Goal: Task Accomplishment & Management: Use online tool/utility

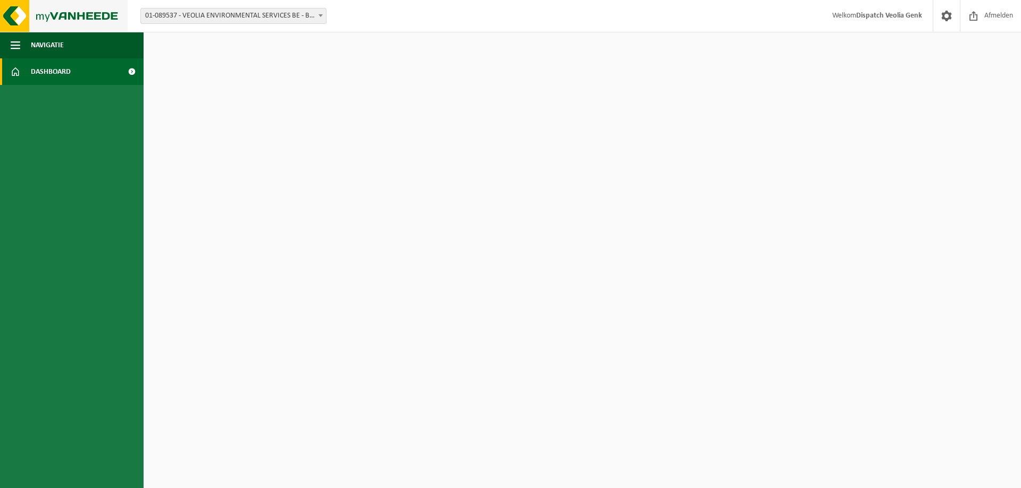
click at [36, 23] on img at bounding box center [64, 16] width 128 height 32
click at [19, 48] on span "button" at bounding box center [16, 45] width 10 height 27
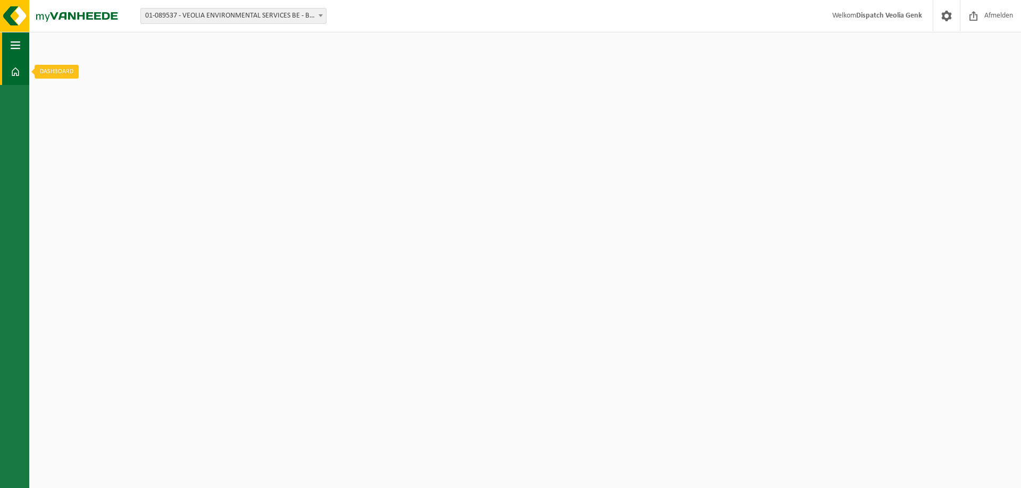
click at [11, 45] on span "button" at bounding box center [16, 45] width 10 height 27
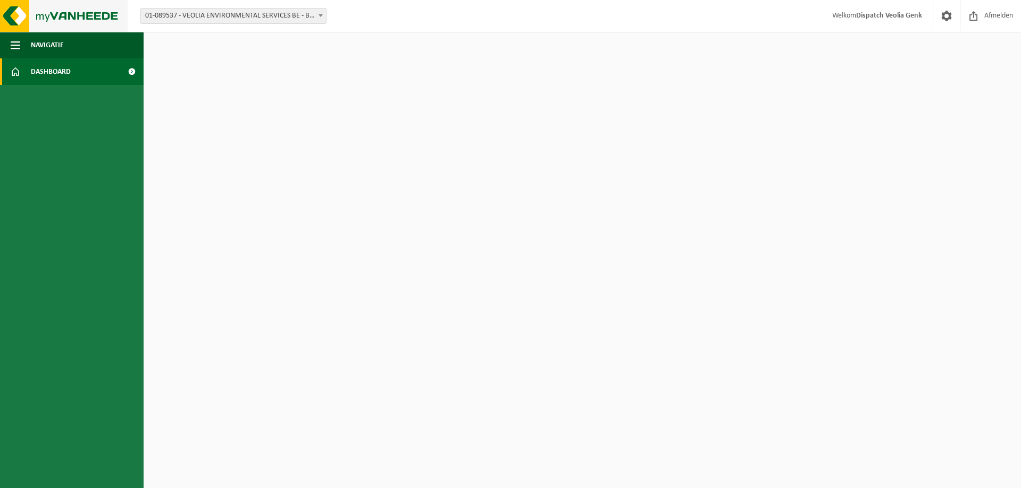
click at [9, 23] on img at bounding box center [64, 16] width 128 height 32
click at [51, 45] on span "Navigatie" at bounding box center [47, 45] width 33 height 27
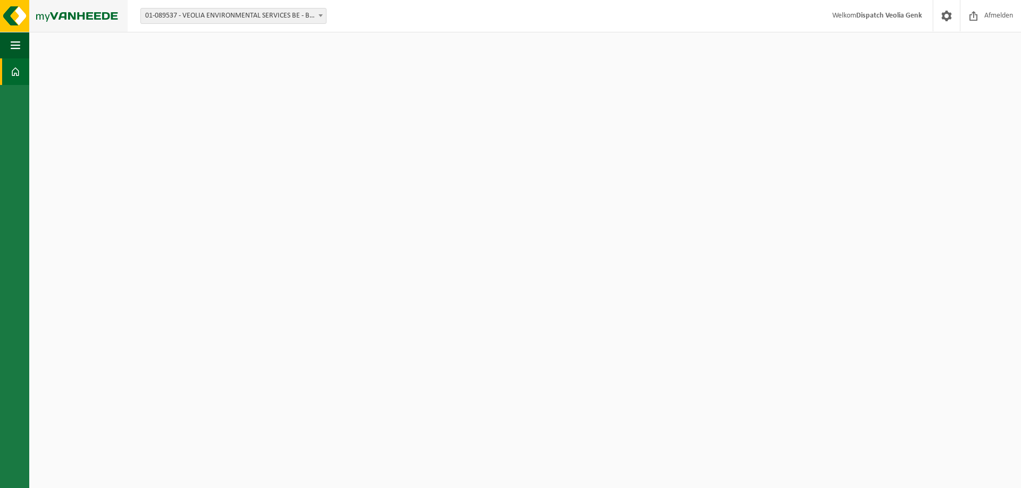
click at [77, 6] on img at bounding box center [64, 16] width 128 height 32
click at [77, 11] on img at bounding box center [64, 16] width 128 height 32
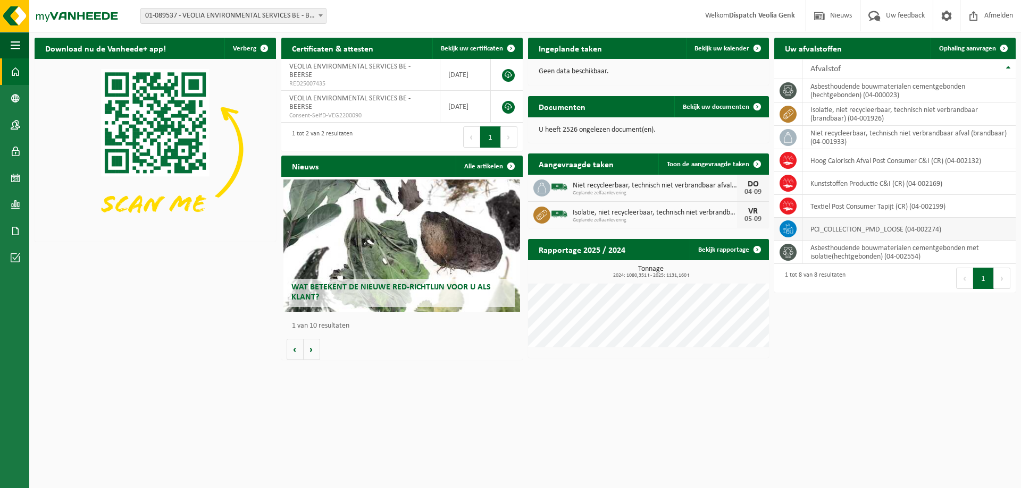
click at [864, 230] on td "PCI_COLLECTION_PMD_LOOSE (04-002274)" at bounding box center [908, 229] width 213 height 23
click at [875, 231] on td "PCI_COLLECTION_PMD_LOOSE (04-002274)" at bounding box center [908, 229] width 213 height 23
click at [962, 49] on span "Ophaling aanvragen" at bounding box center [967, 48] width 57 height 7
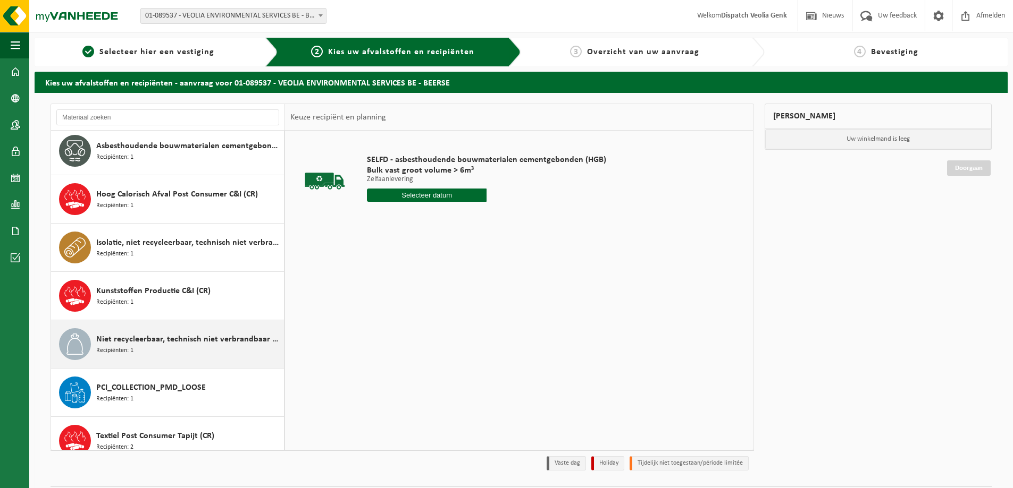
scroll to position [67, 0]
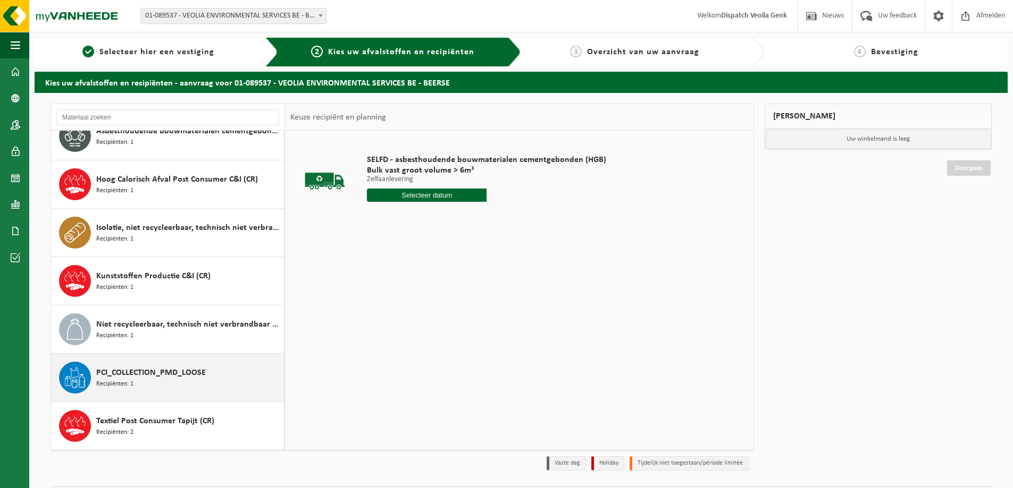
click at [153, 376] on span "PCI_COLLECTION_PMD_LOOSE" at bounding box center [150, 373] width 109 height 13
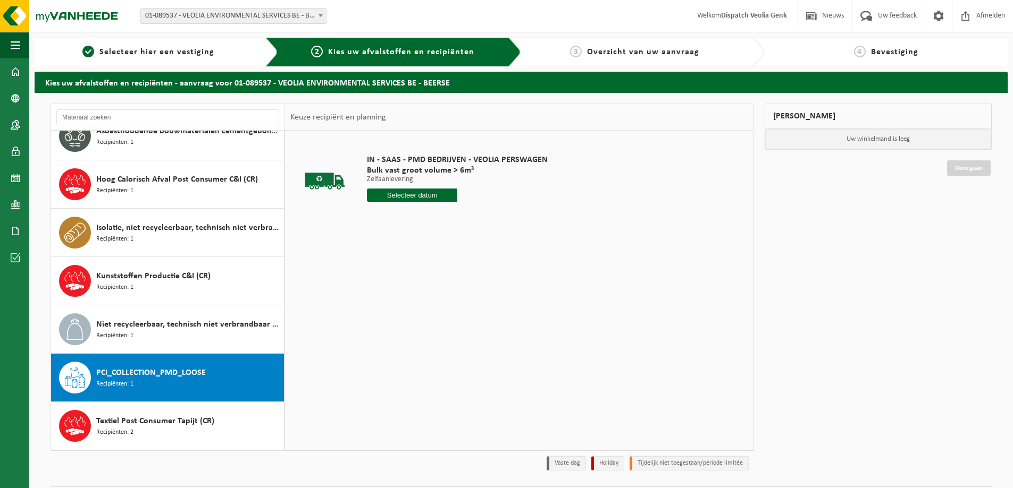
click at [432, 192] on input "text" at bounding box center [412, 195] width 90 height 13
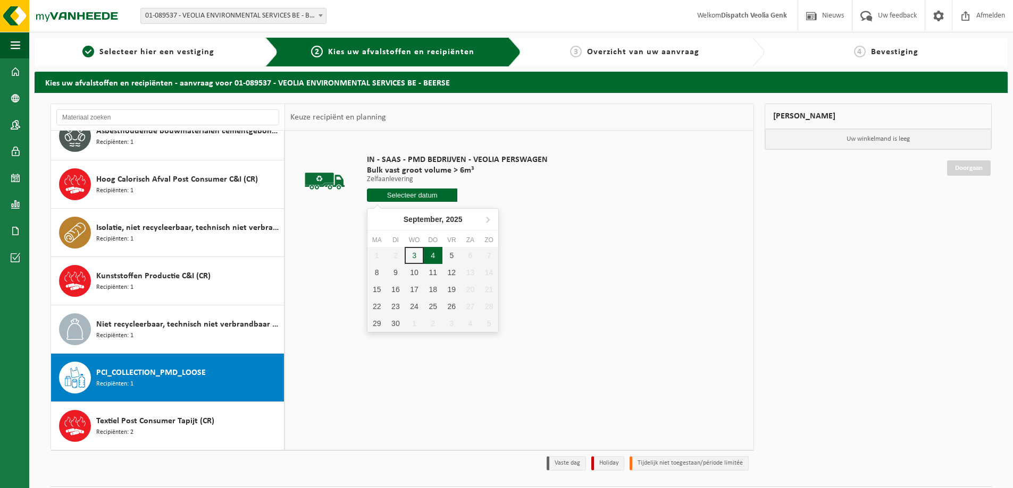
click at [433, 251] on div "4" at bounding box center [433, 255] width 19 height 17
type input "Van 2025-09-04"
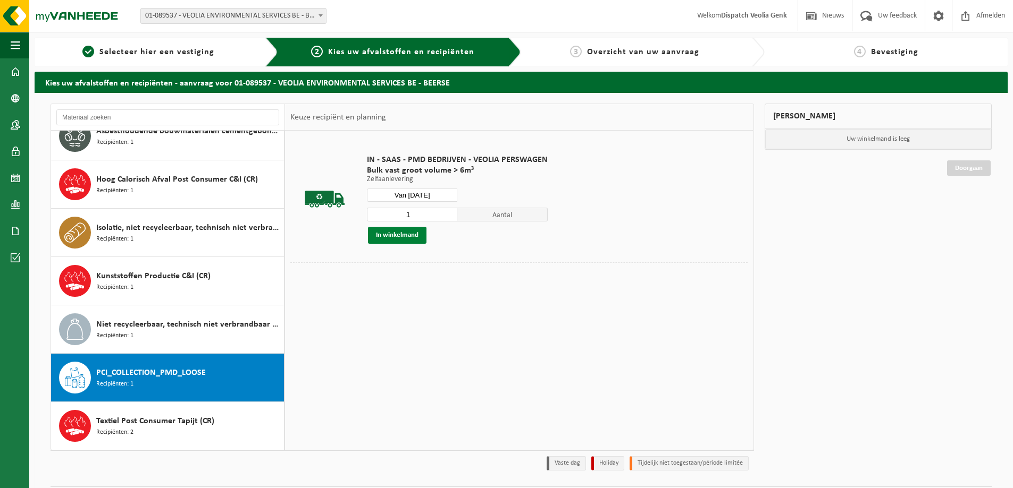
click at [409, 236] on button "In winkelmand" at bounding box center [397, 235] width 58 height 17
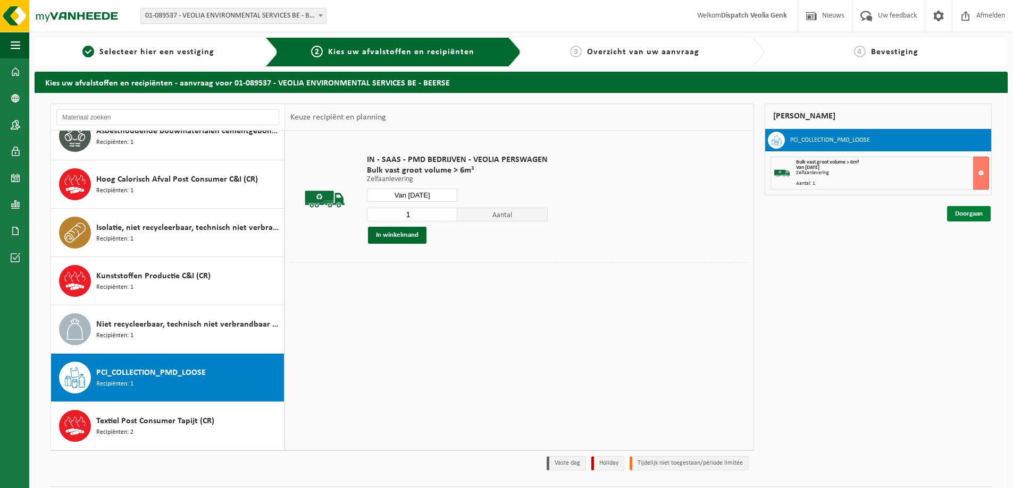
click at [983, 213] on link "Doorgaan" at bounding box center [969, 213] width 44 height 15
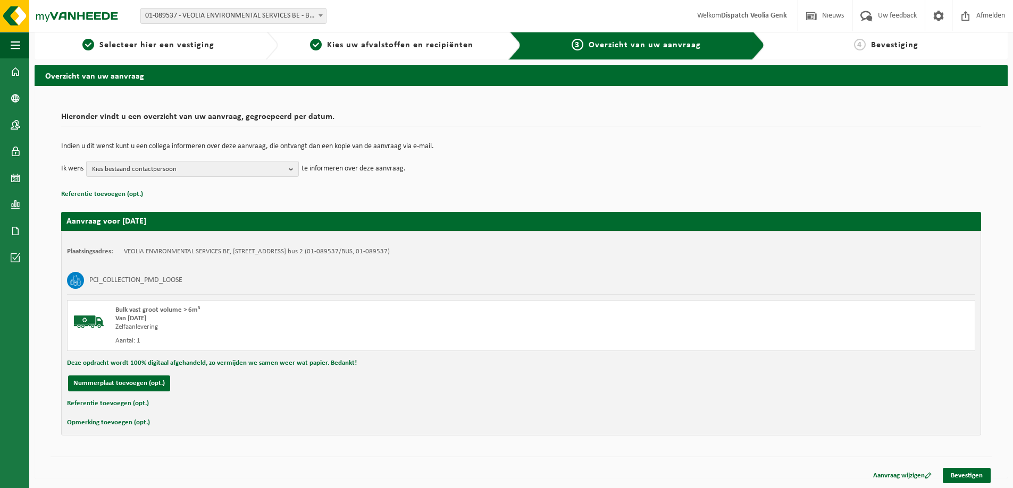
scroll to position [8, 0]
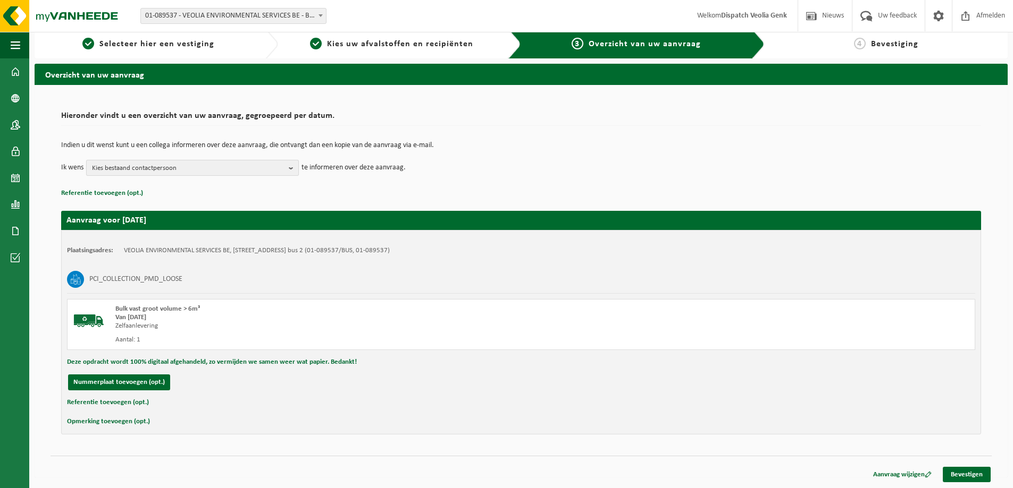
click at [169, 172] on span "Kies bestaand contactpersoon" at bounding box center [188, 169] width 192 height 16
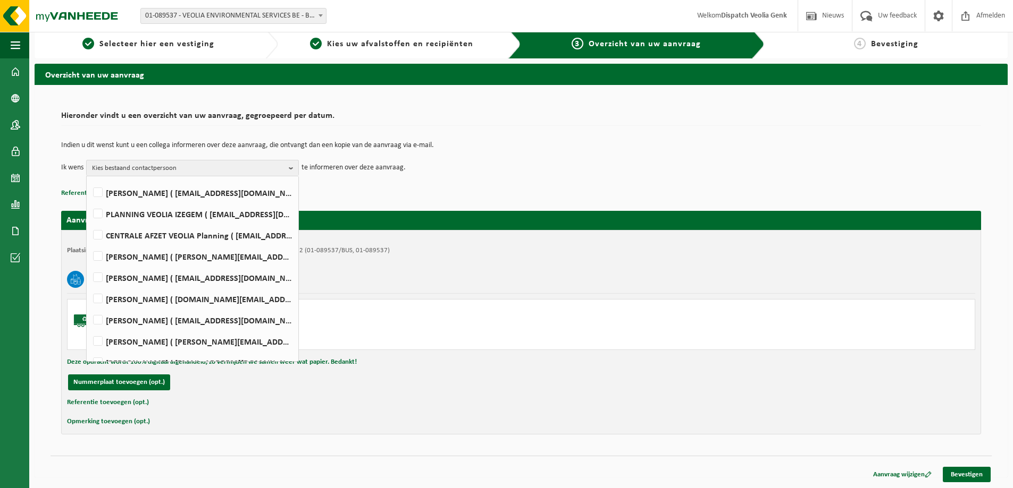
scroll to position [271, 0]
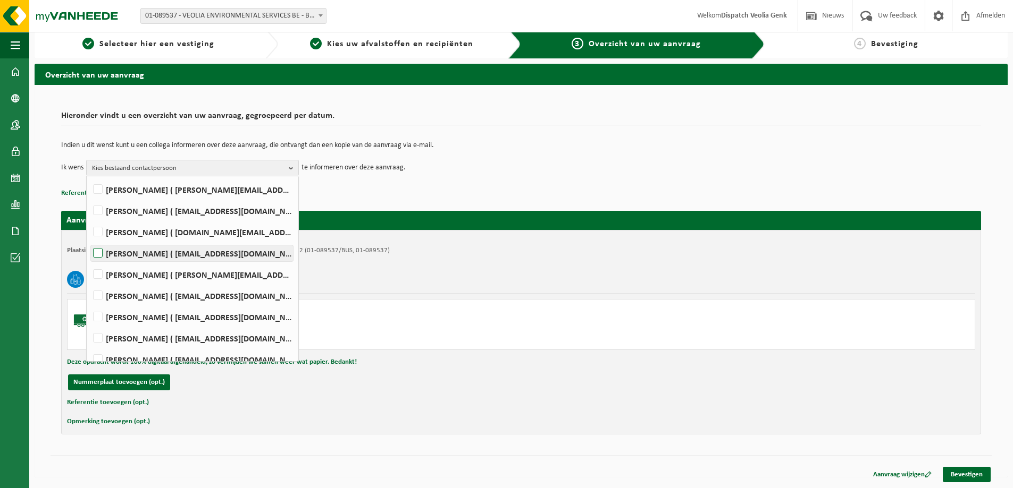
click at [179, 252] on label "Ilse Tielen ( be.ves.uc.belgium.all@veolia.com )" at bounding box center [192, 254] width 202 height 16
click at [89, 240] on input "Ilse Tielen ( be.ves.uc.belgium.all@veolia.com )" at bounding box center [89, 240] width 1 height 1
checkbox input "true"
click at [477, 183] on div "Indien u dit wenst kunt u een collega informeren over deze aanvraag, die ontvan…" at bounding box center [521, 158] width 920 height 55
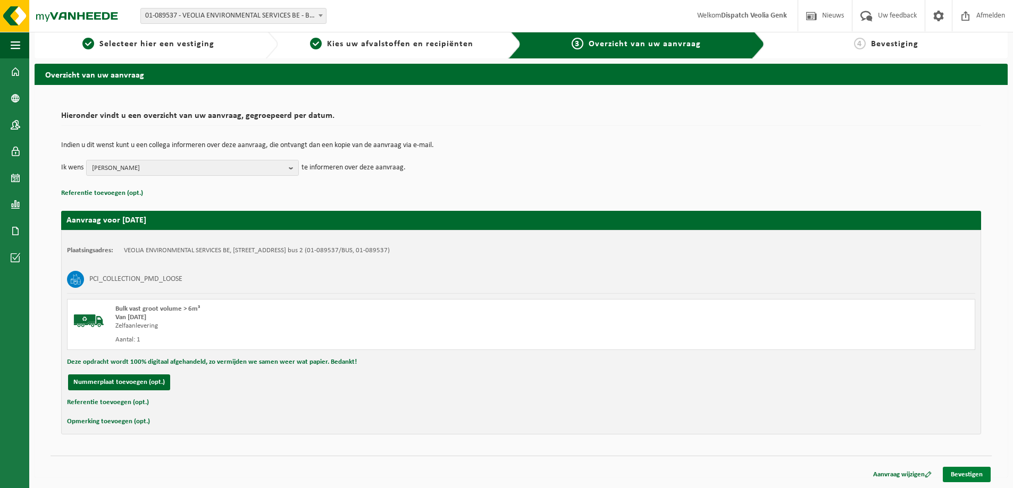
click at [976, 473] on link "Bevestigen" at bounding box center [966, 474] width 48 height 15
